Goal: Find specific page/section: Find specific page/section

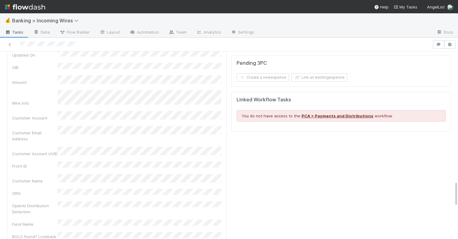
scroll to position [958, 0]
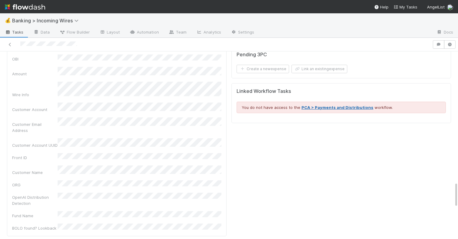
click at [317, 106] on link "PCA > Payments and Distributions" at bounding box center [337, 107] width 72 height 5
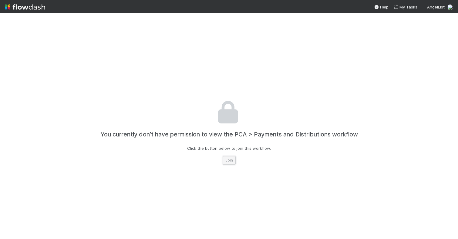
click at [228, 163] on button "Join" at bounding box center [228, 160] width 13 height 8
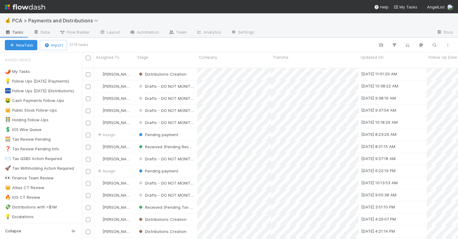
scroll to position [176, 376]
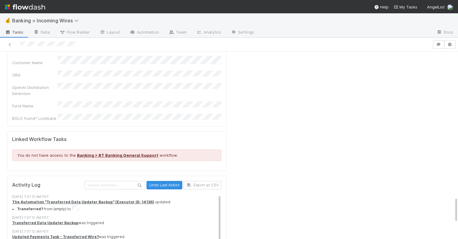
scroll to position [1067, 0]
click at [112, 154] on link "Banking > BT Banking General Support" at bounding box center [117, 156] width 81 height 5
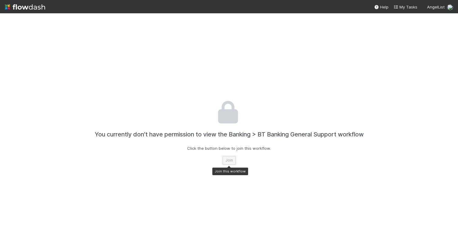
click at [228, 162] on button "Join" at bounding box center [228, 160] width 13 height 8
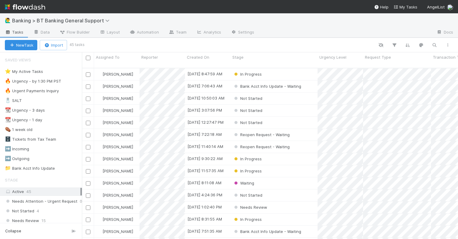
scroll to position [176, 376]
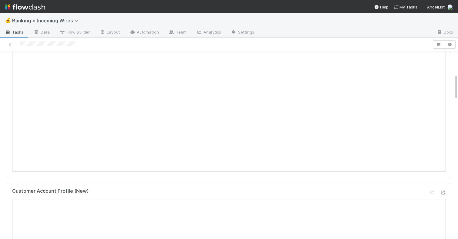
scroll to position [166, 0]
